Goal: Use online tool/utility: Utilize a website feature to perform a specific function

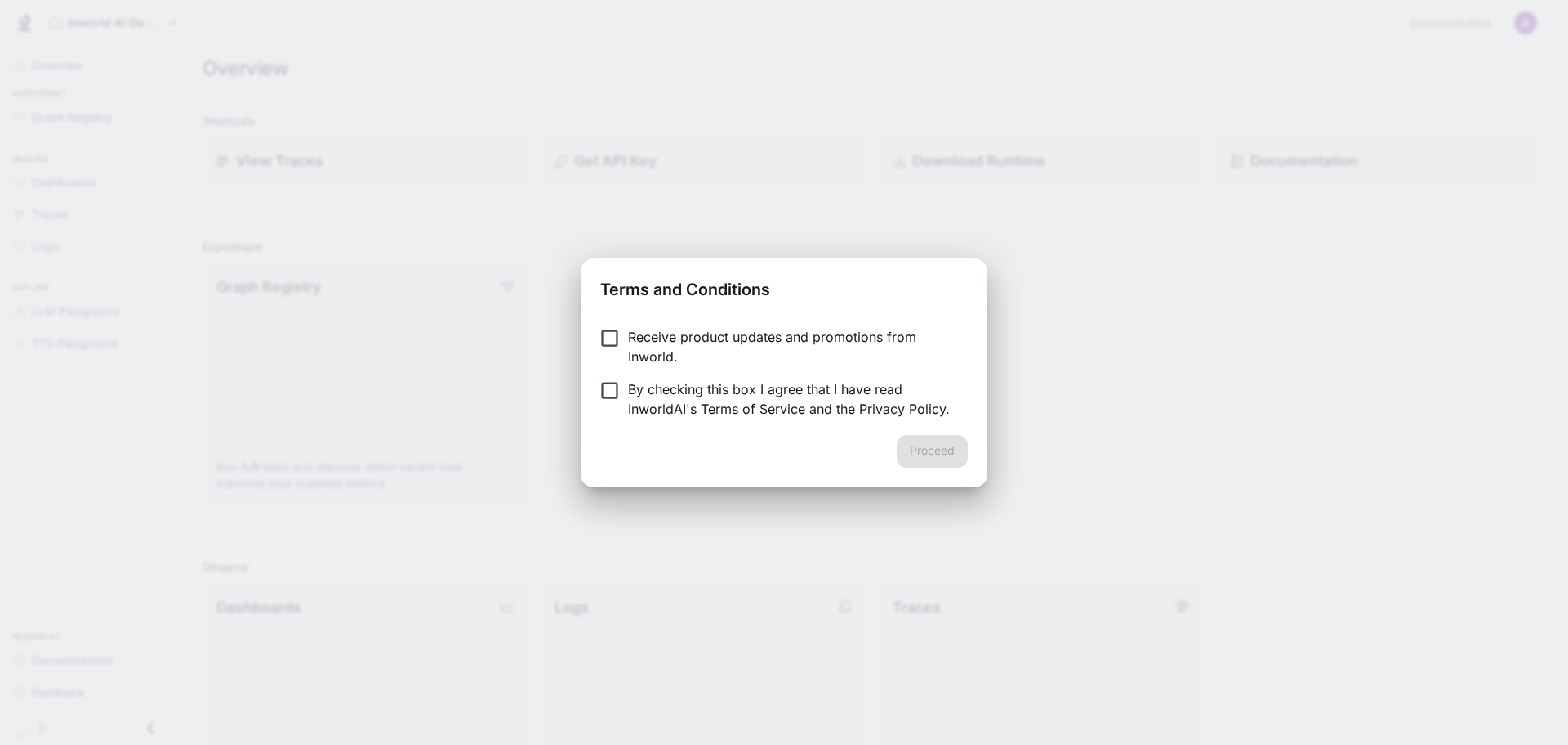
click at [721, 386] on p "By checking this box I agree that I have read InworldAI's Terms of Service and …" at bounding box center [791, 399] width 327 height 40
click at [923, 455] on button "Proceed" at bounding box center [932, 451] width 71 height 33
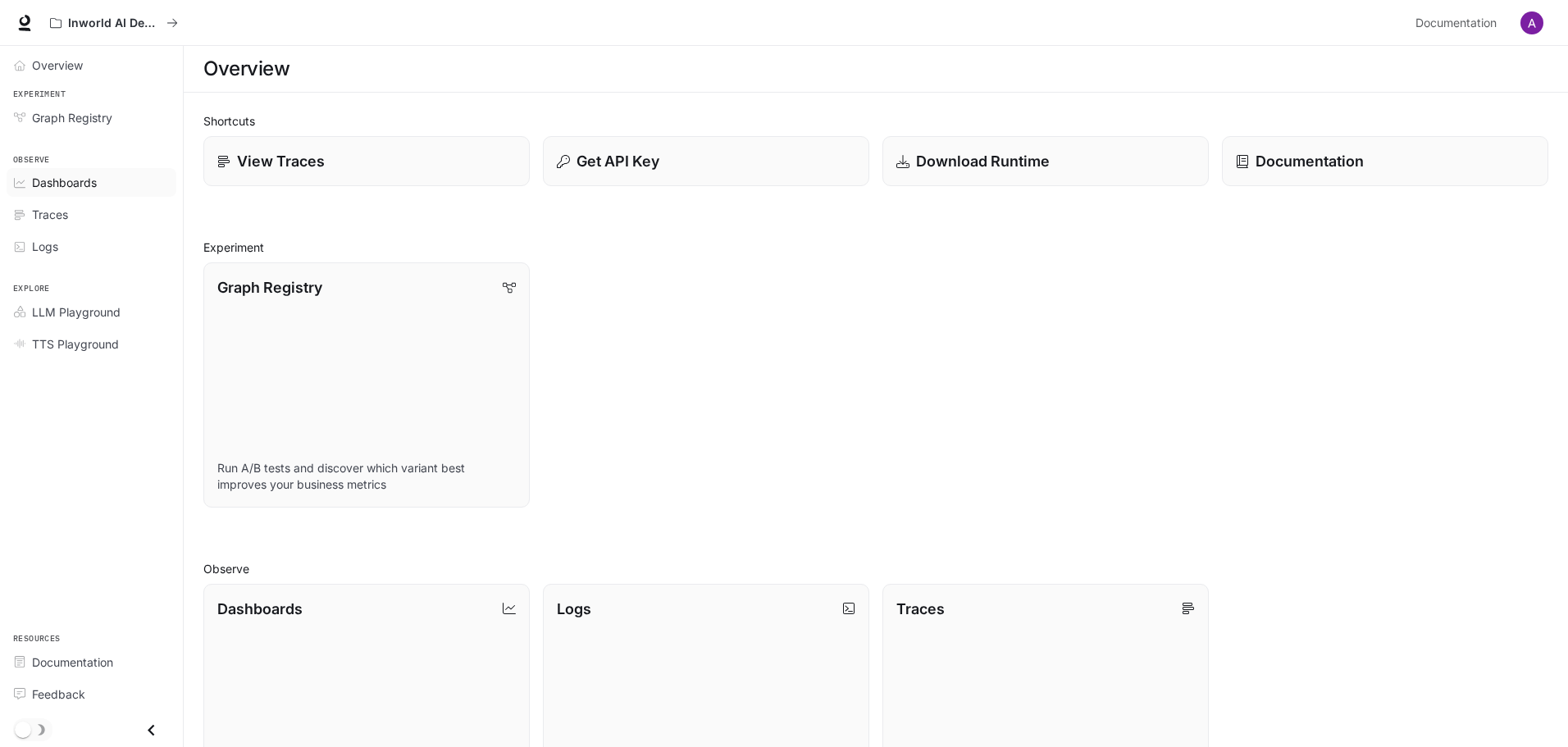
click at [99, 192] on link "Dashboards" at bounding box center [92, 183] width 170 height 29
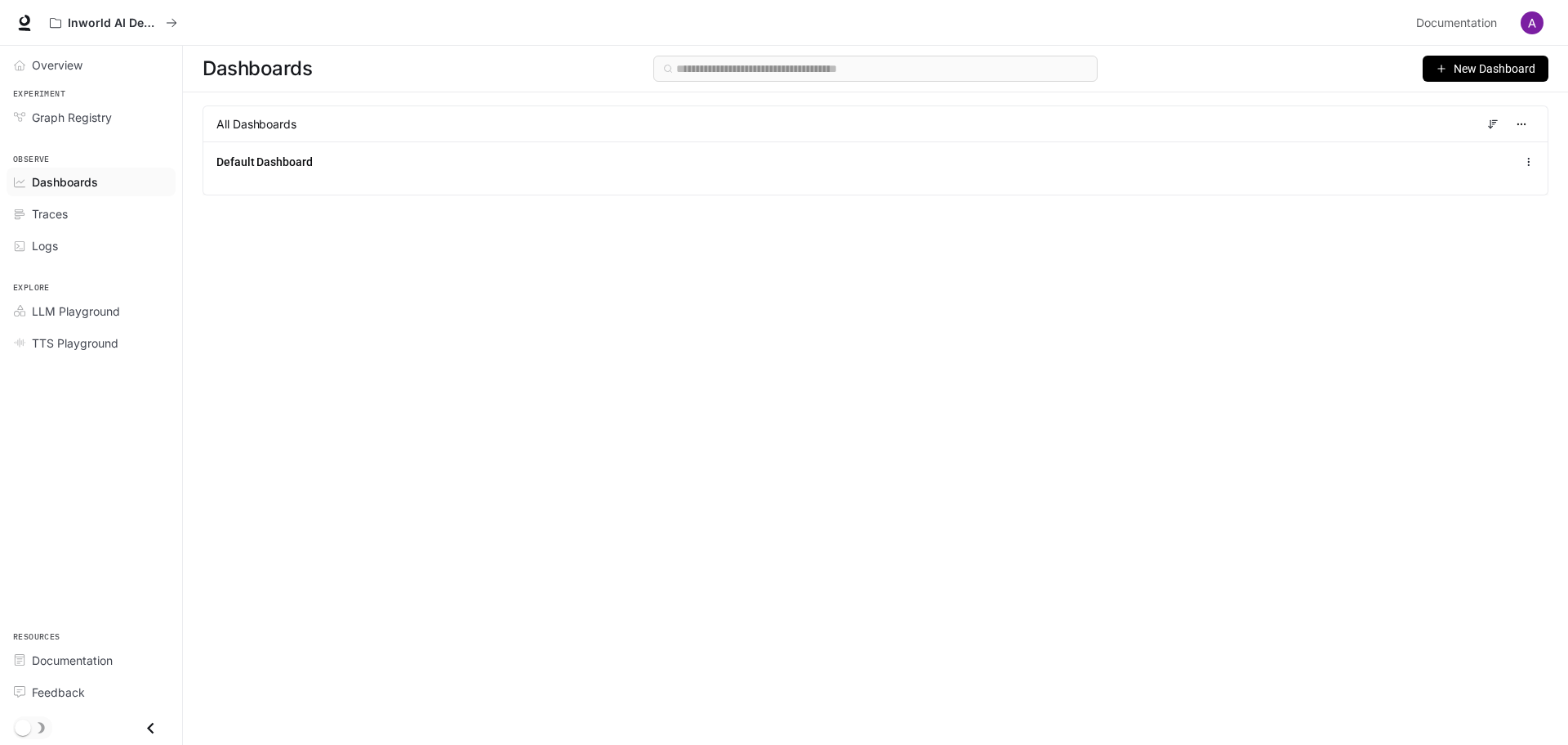
click at [1439, 78] on button "New Dashboard" at bounding box center [1486, 68] width 126 height 26
click at [1440, 106] on div "Create dashboard" at bounding box center [1467, 103] width 136 height 18
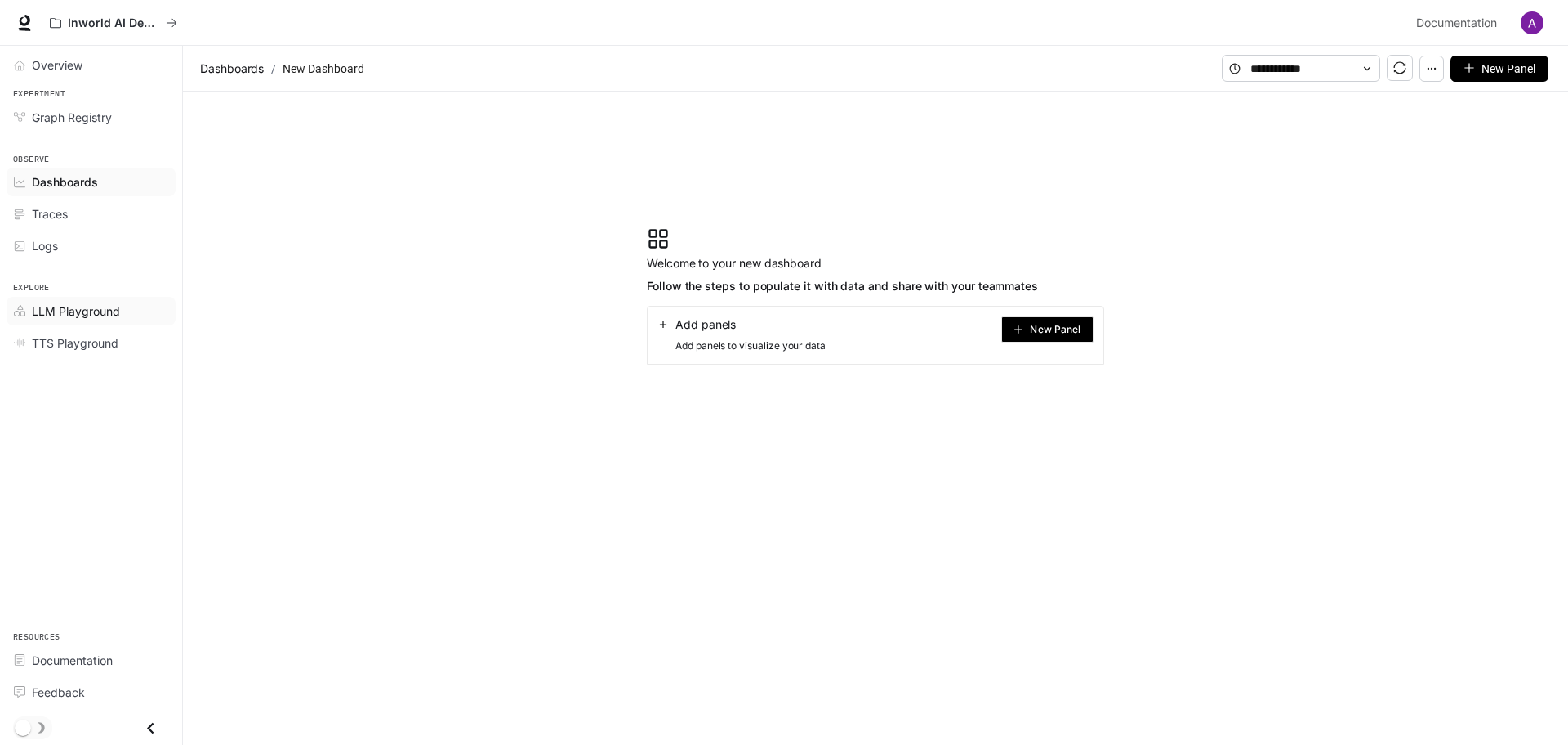
click at [102, 316] on span "LLM Playground" at bounding box center [76, 311] width 89 height 17
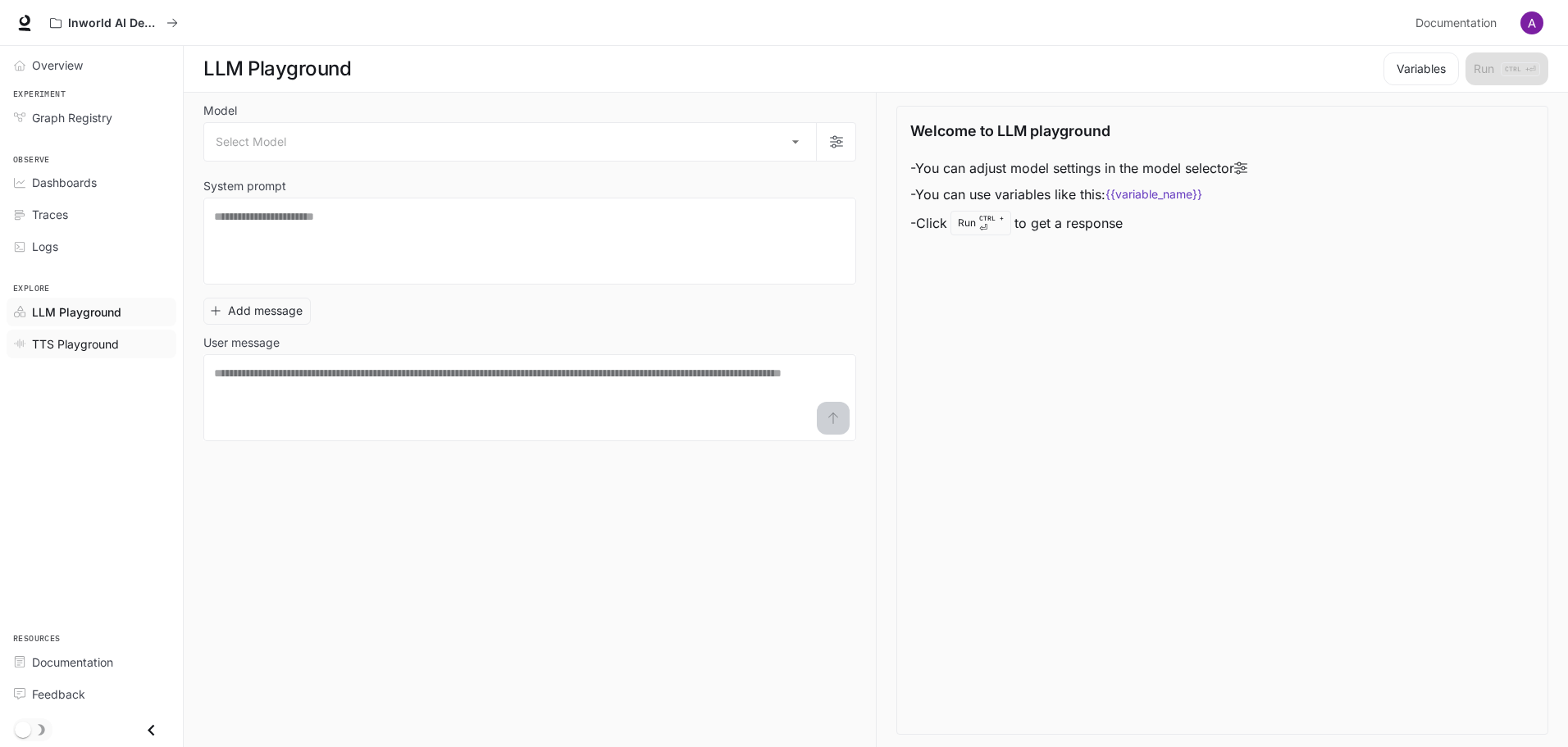
click at [109, 343] on span "TTS Playground" at bounding box center [75, 344] width 87 height 17
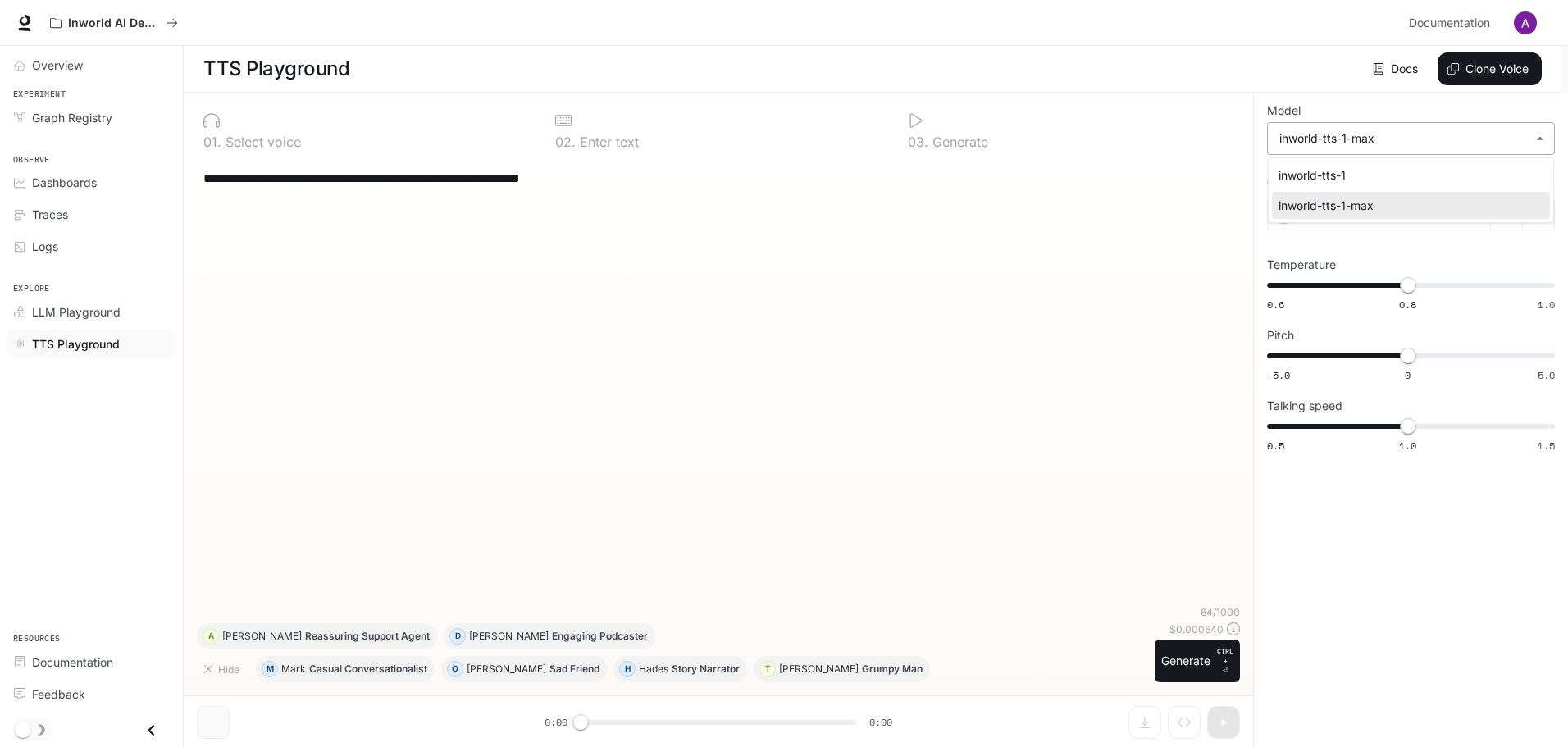
click at [1325, 147] on body "**********" at bounding box center [784, 374] width 1568 height 748
click at [1325, 147] on div at bounding box center [787, 373] width 1574 height 747
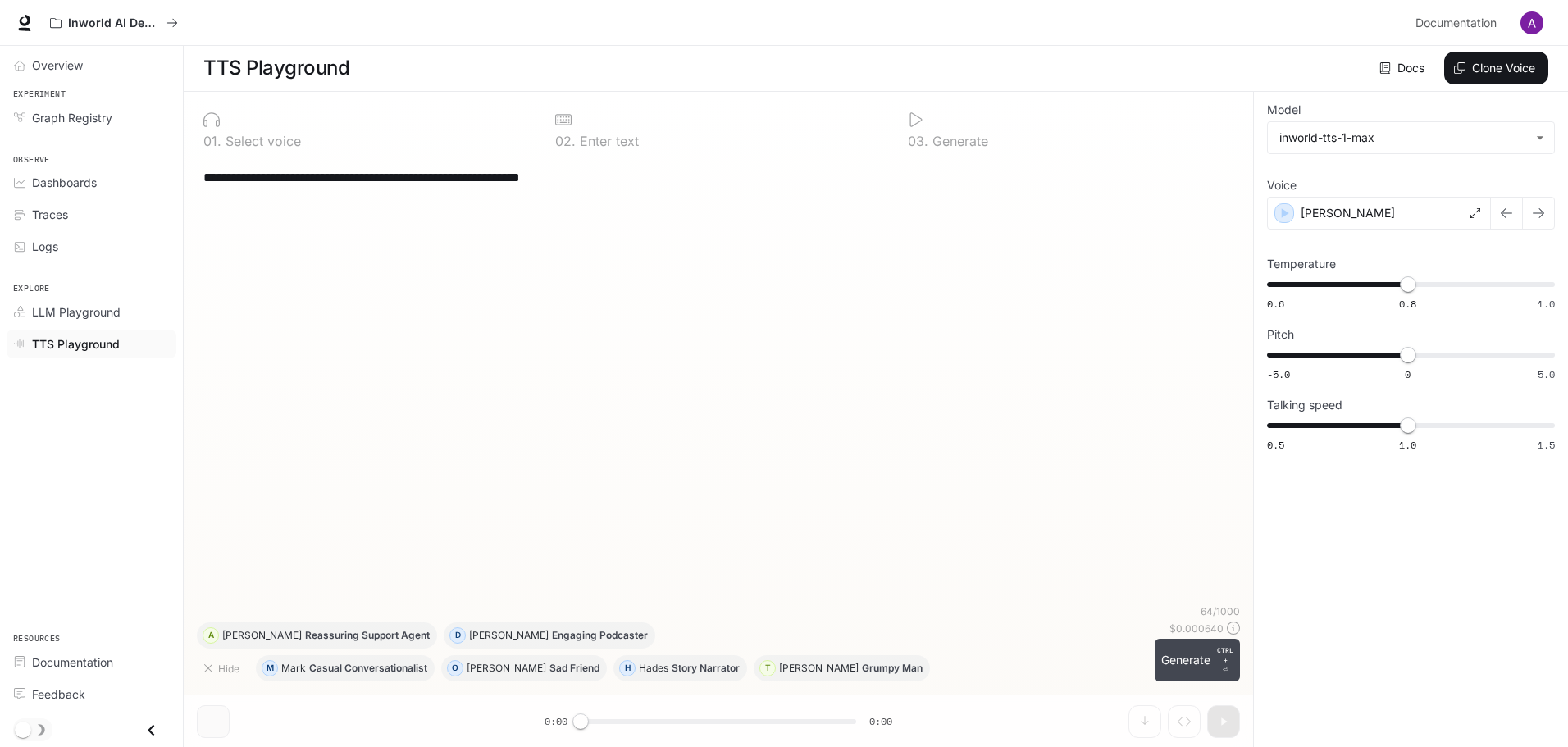
click at [1200, 655] on button "Generate CTRL + ⏎" at bounding box center [1197, 660] width 85 height 43
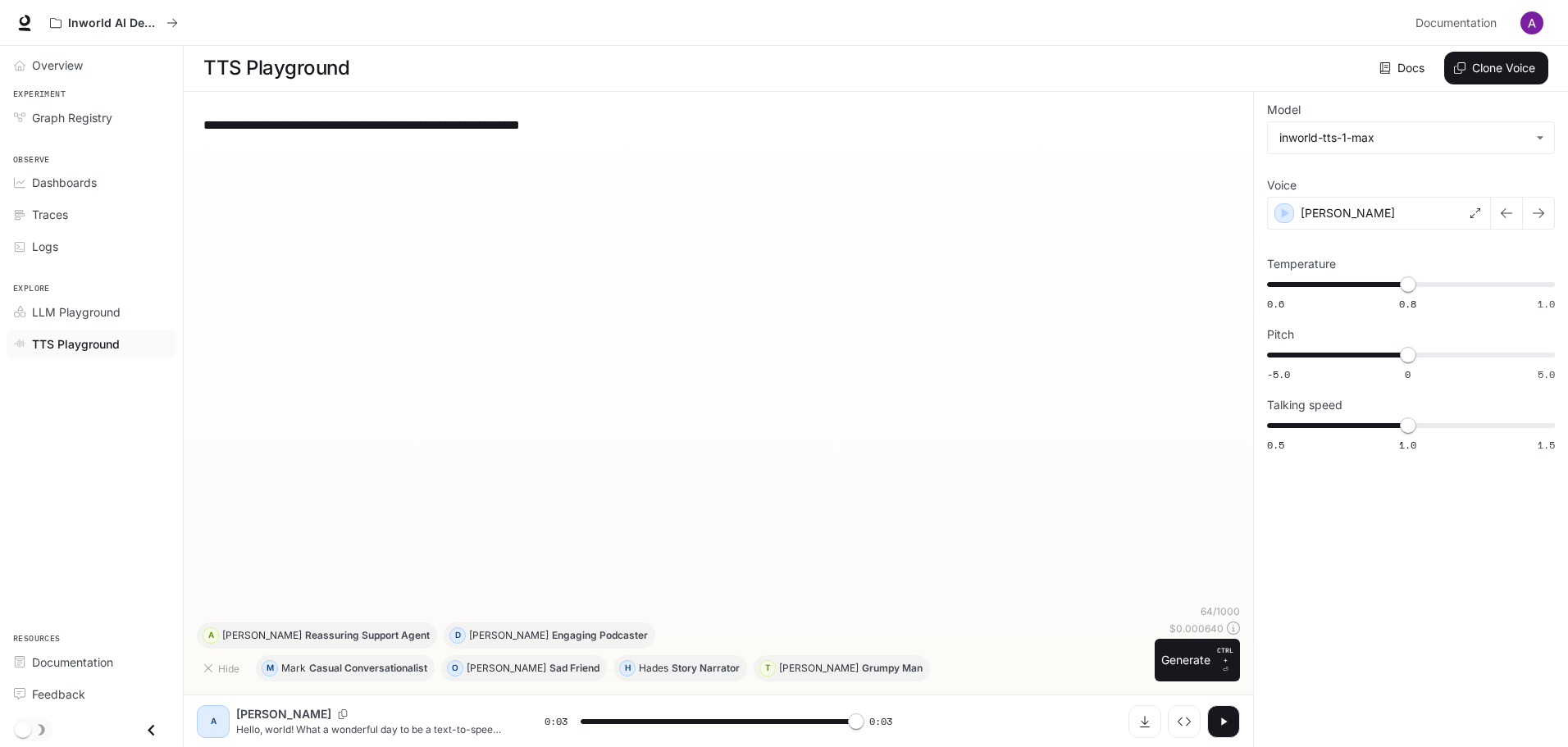
type input "*"
click at [1413, 72] on link "Docs" at bounding box center [1403, 68] width 55 height 33
